Goal: Task Accomplishment & Management: Manage account settings

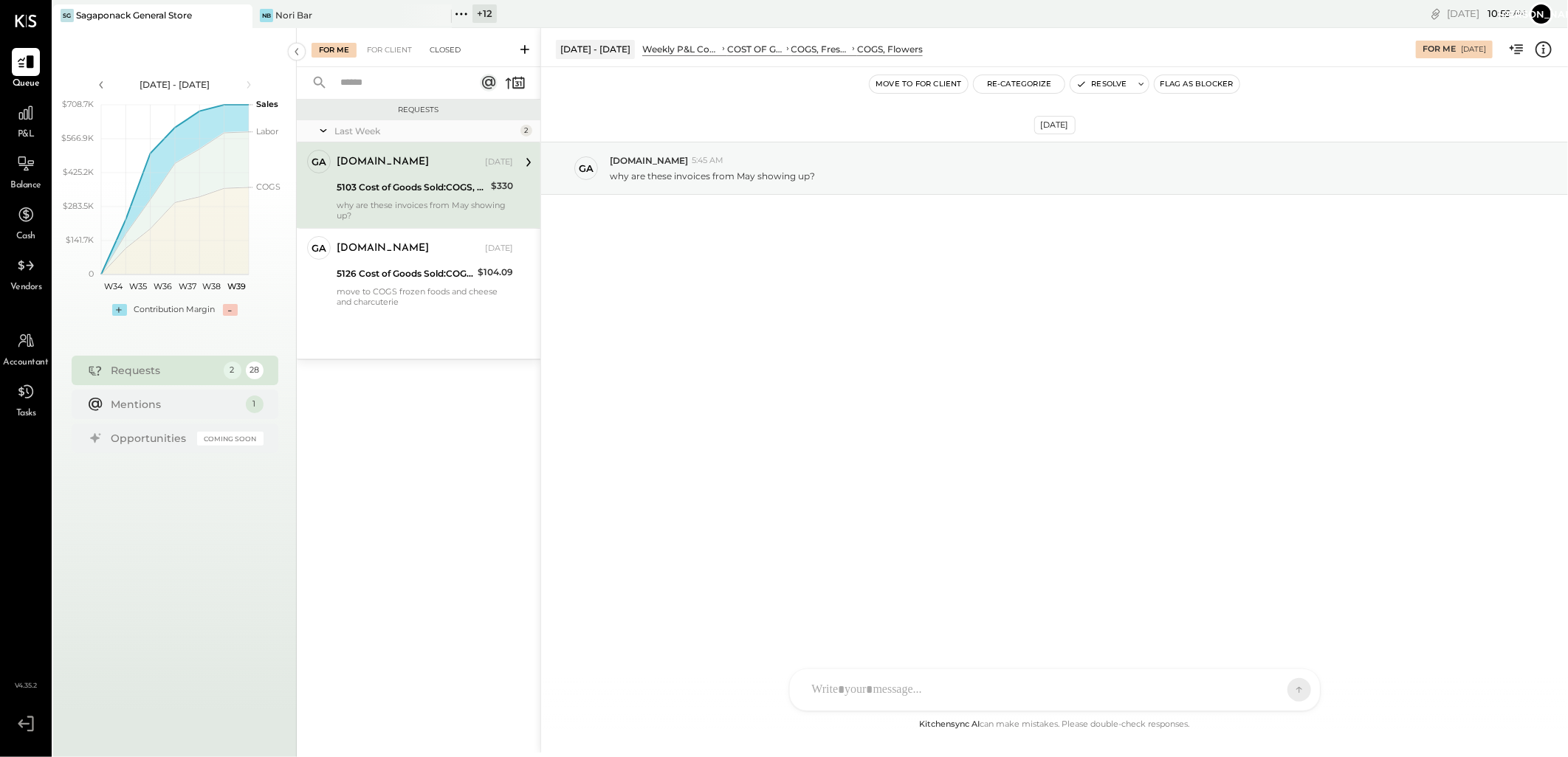
click at [453, 47] on div "Closed" at bounding box center [445, 50] width 46 height 14
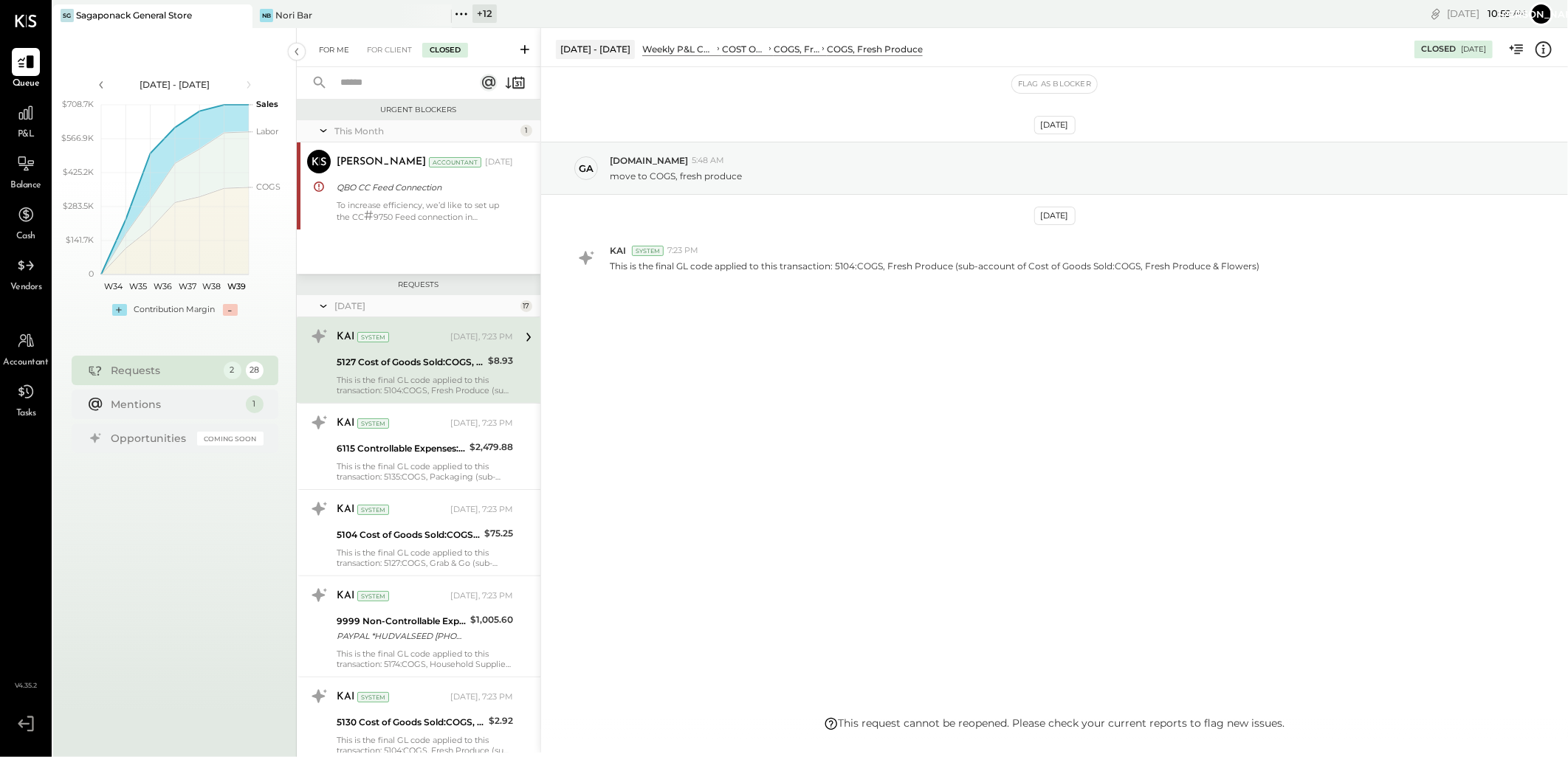
click at [328, 49] on div "For Me" at bounding box center [334, 50] width 45 height 14
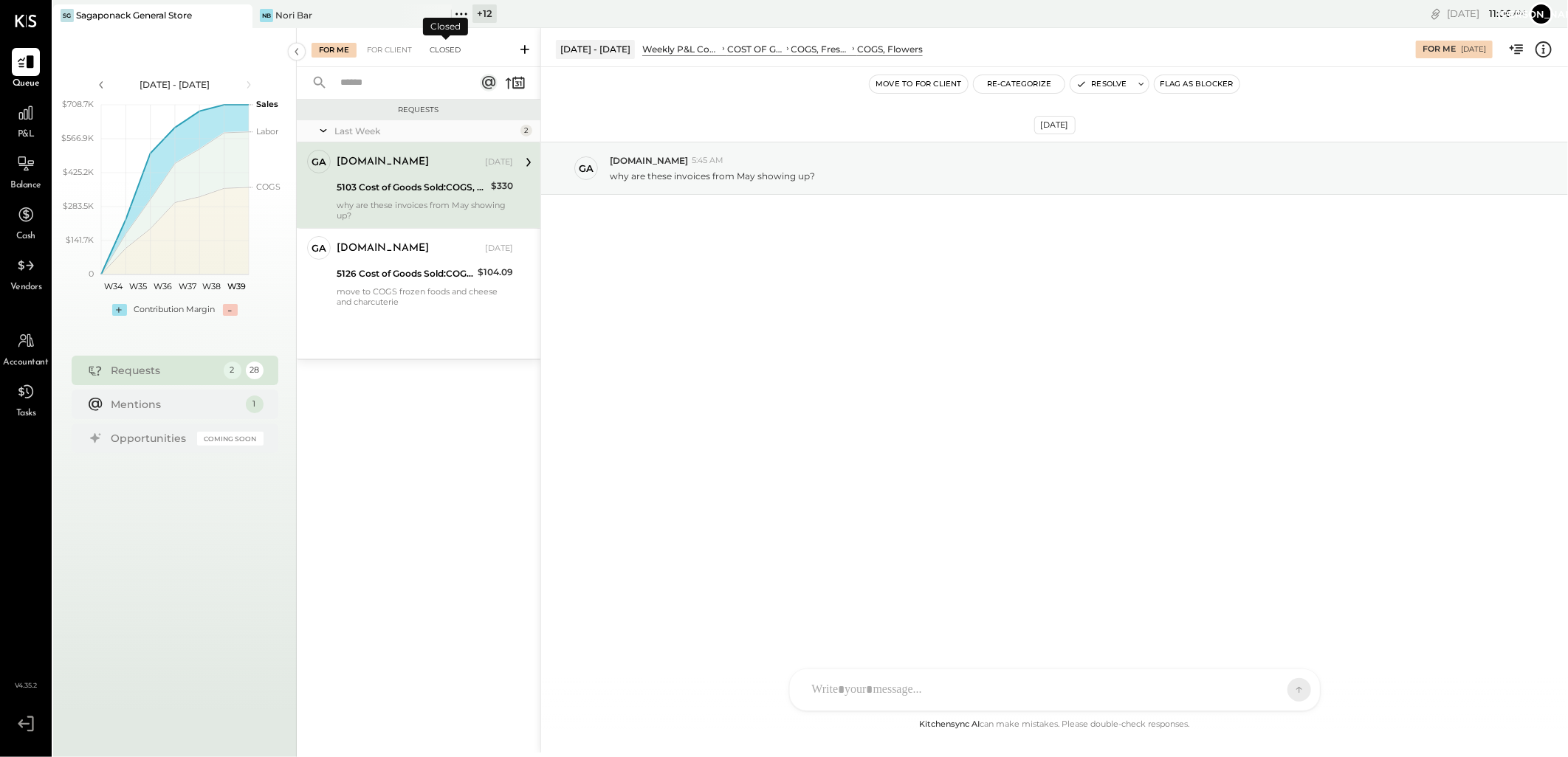
click at [446, 48] on div "Closed" at bounding box center [445, 50] width 46 height 14
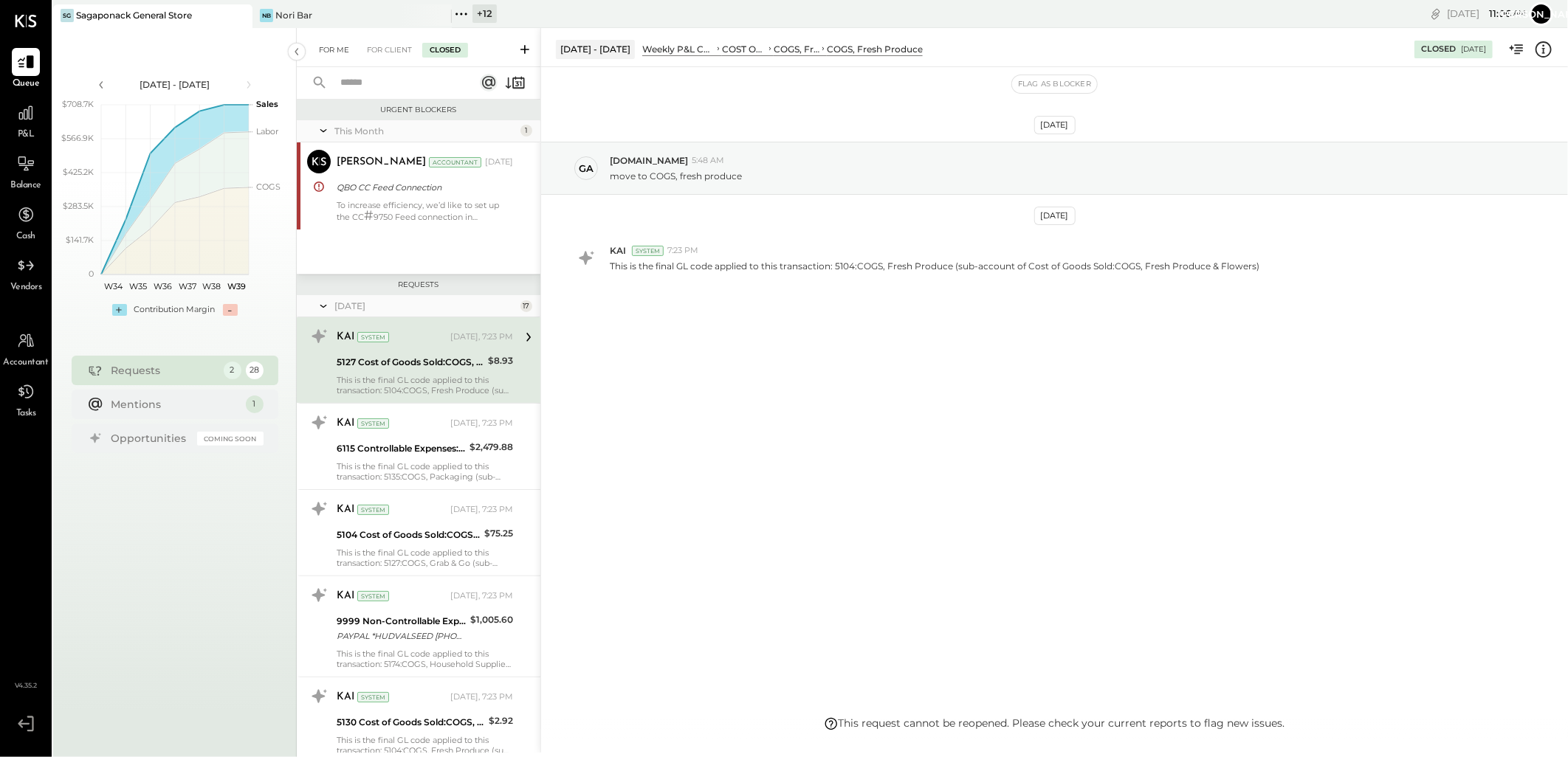
click at [353, 46] on div "For Me" at bounding box center [334, 50] width 45 height 14
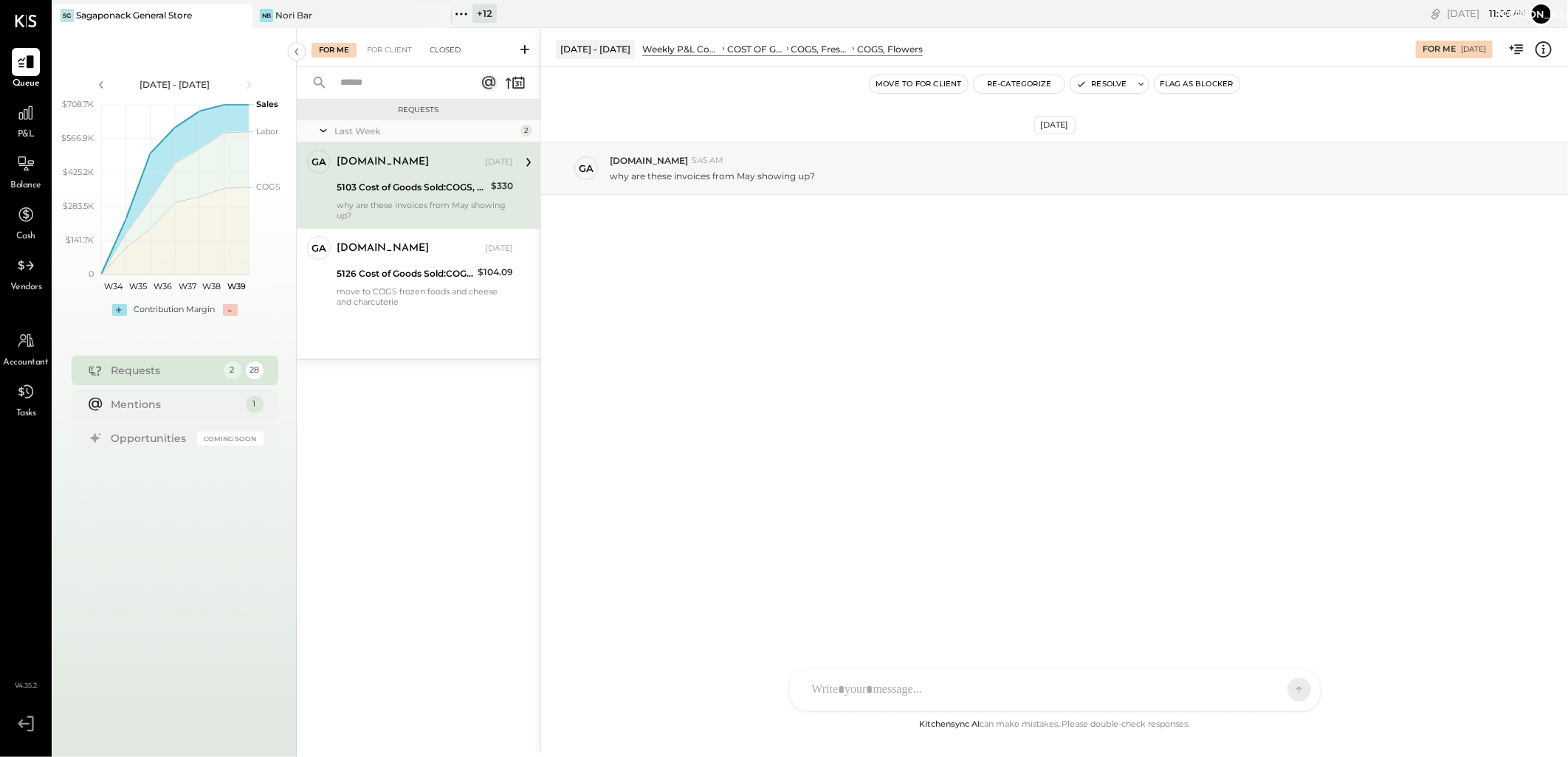
click at [453, 53] on div "Closed" at bounding box center [445, 50] width 46 height 14
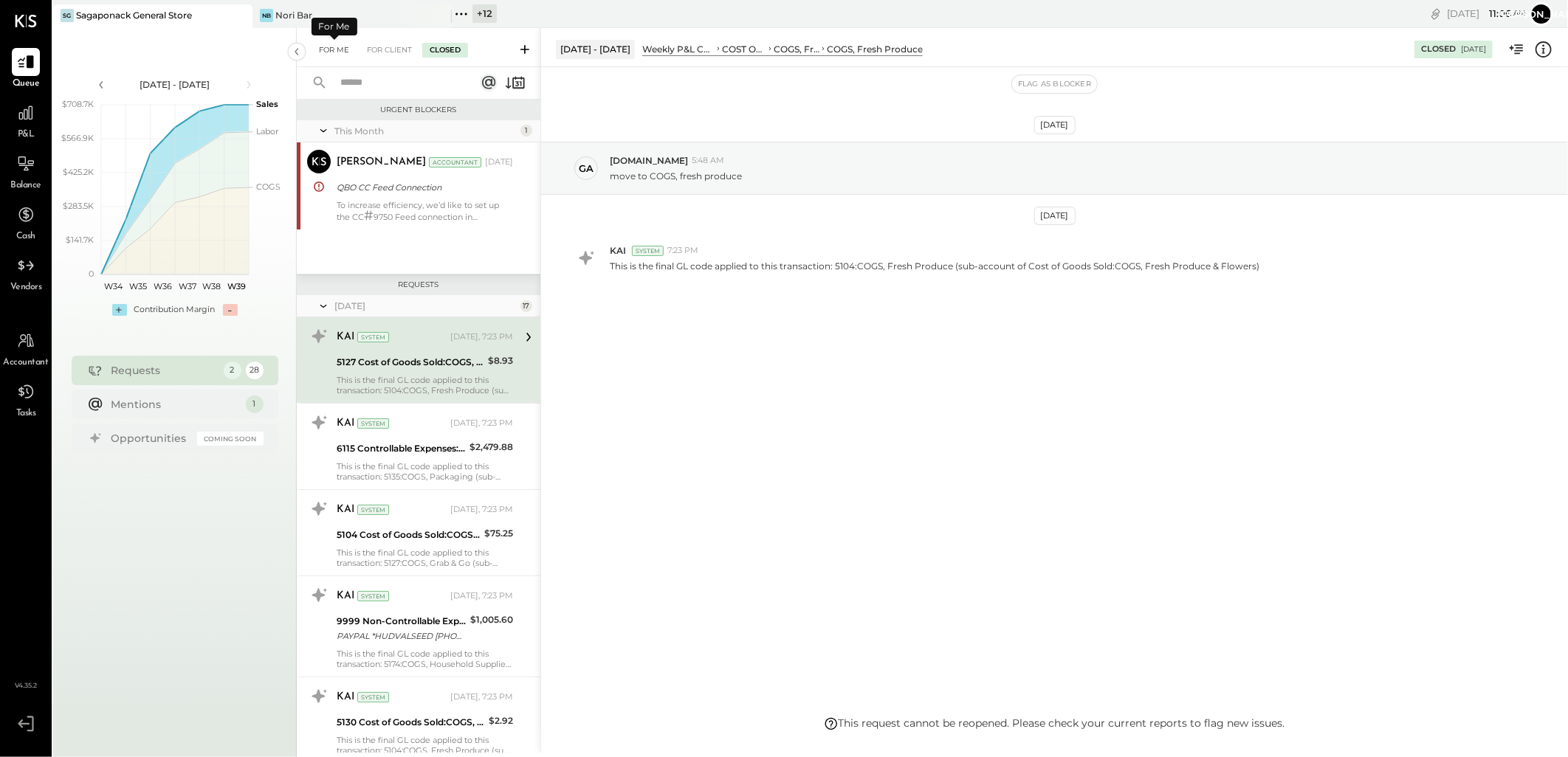
click at [330, 48] on div "For Me" at bounding box center [334, 50] width 45 height 14
